Goal: Information Seeking & Learning: Find specific fact

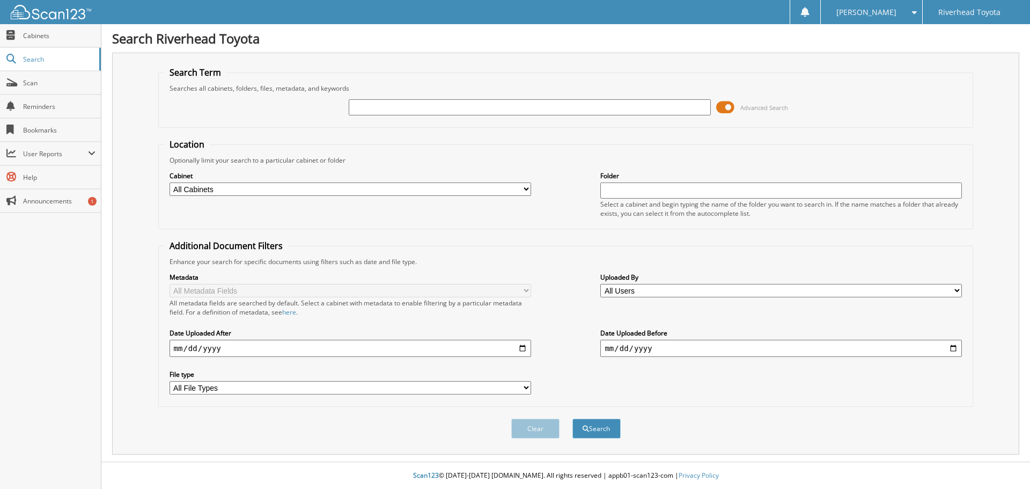
click at [728, 105] on span at bounding box center [725, 107] width 18 height 16
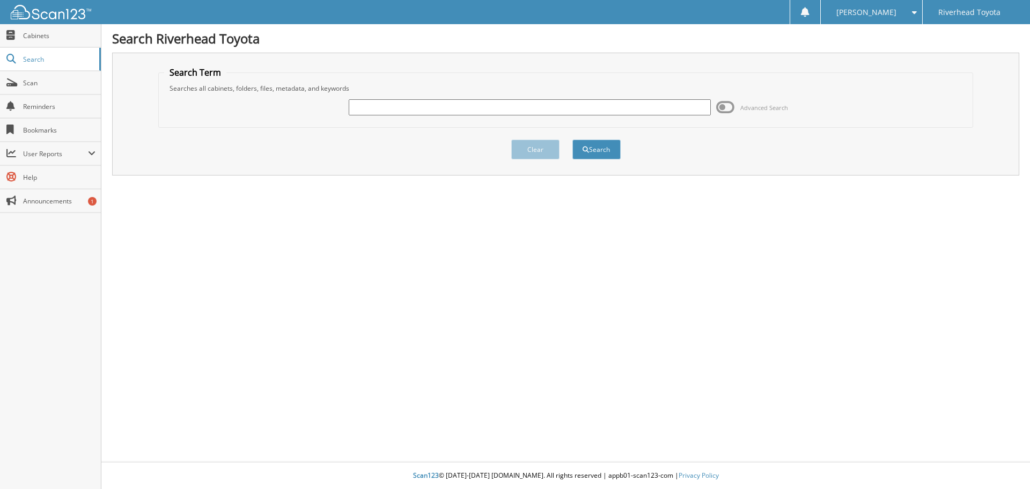
click at [638, 111] on input "text" at bounding box center [530, 107] width 362 height 16
type input "56945"
click at [573, 140] on button "Search" at bounding box center [597, 150] width 48 height 20
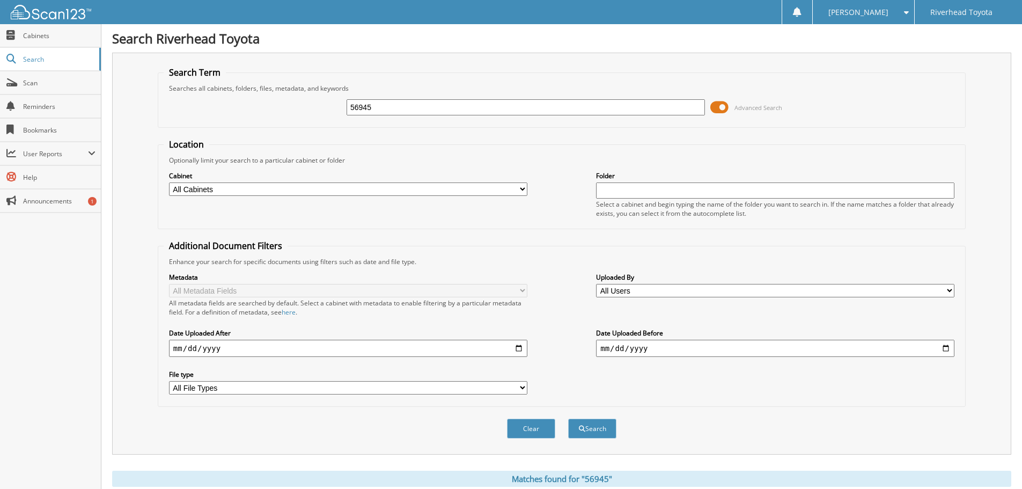
click at [717, 105] on span at bounding box center [719, 107] width 18 height 16
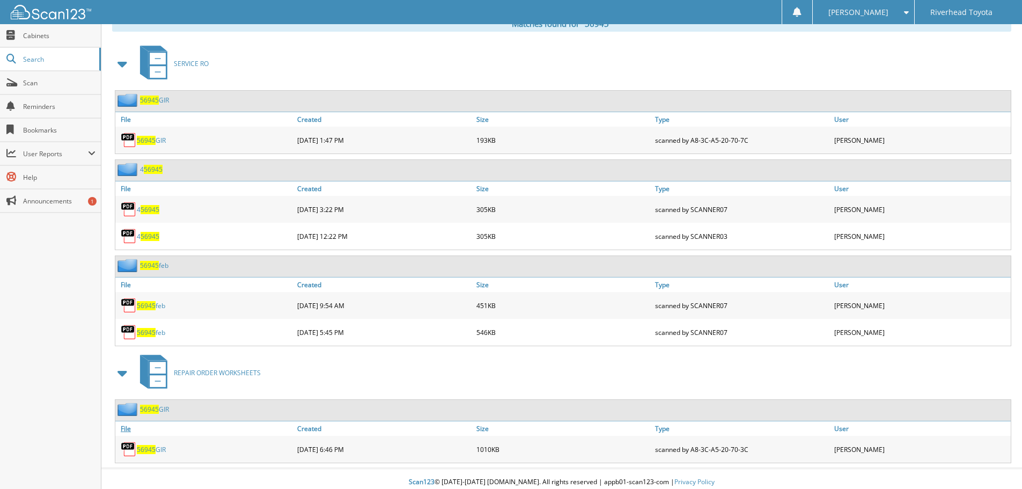
scroll to position [182, 0]
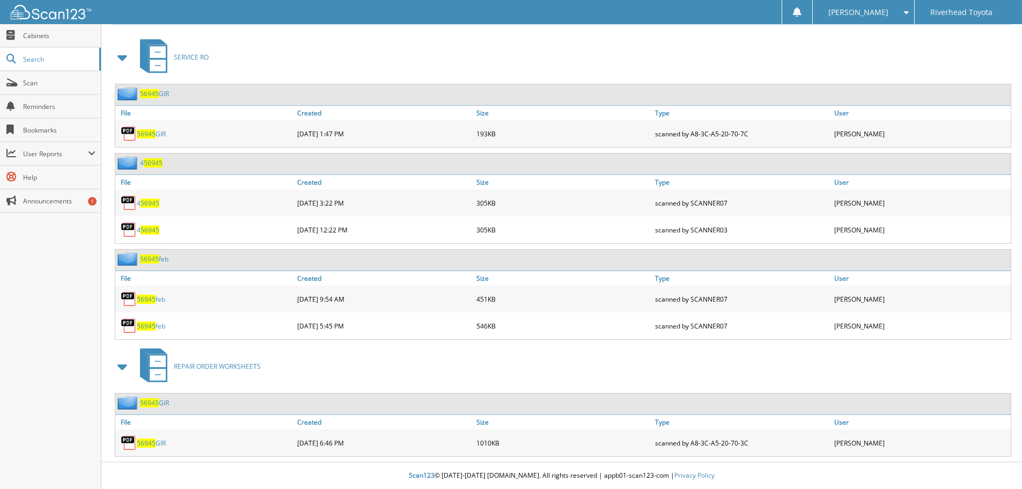
click at [146, 440] on span "56945" at bounding box center [146, 442] width 19 height 9
